Goal: Navigation & Orientation: Find specific page/section

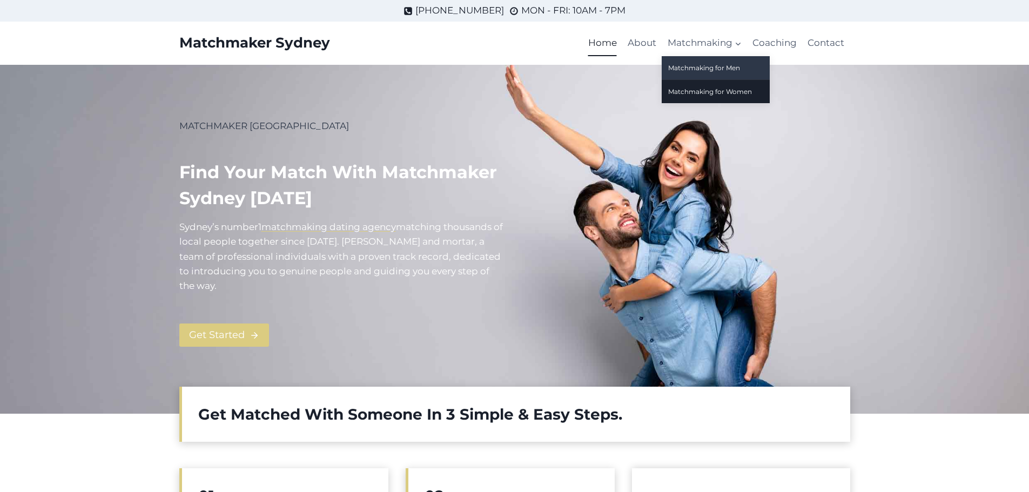
click at [721, 72] on link "Matchmaking for Men" at bounding box center [716, 67] width 108 height 23
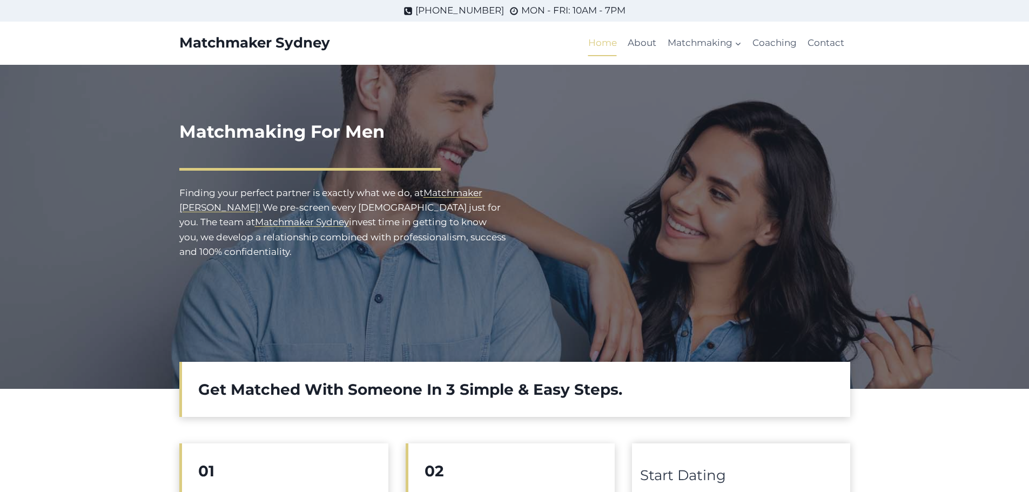
click at [602, 41] on link "Home" at bounding box center [602, 43] width 39 height 26
